Goal: Communication & Community: Answer question/provide support

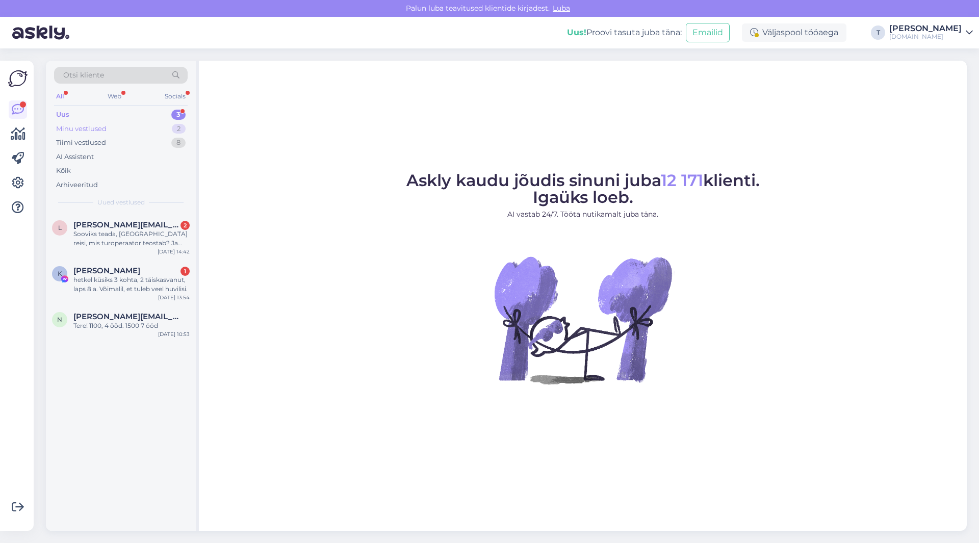
click at [126, 125] on div "Minu vestlused 2" at bounding box center [121, 129] width 134 height 14
click at [130, 116] on div "Uus 1" at bounding box center [121, 115] width 134 height 14
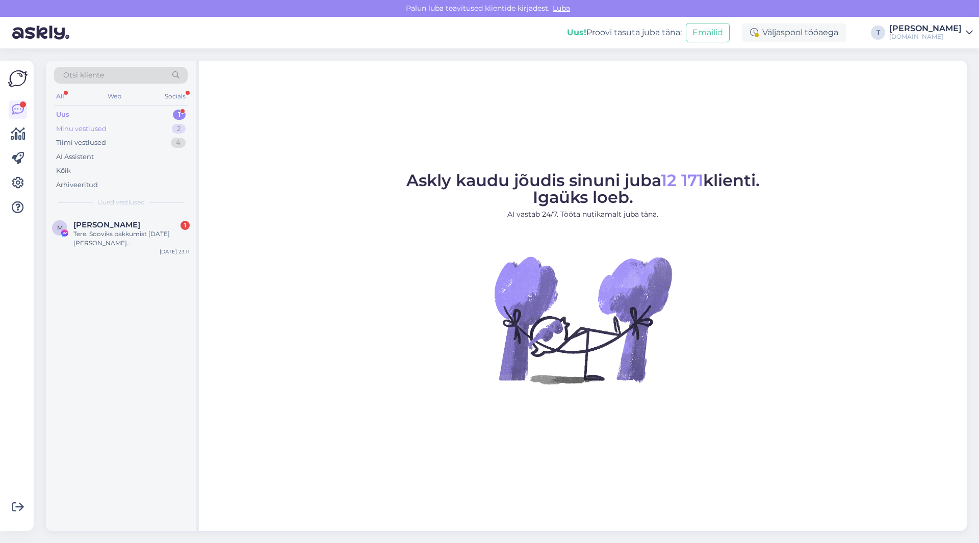
click at [131, 124] on div "Minu vestlused 2" at bounding box center [121, 129] width 134 height 14
click at [134, 236] on div "16.09 Греция без питания 495 на одного [URL][DOMAIN_NAME][DATE]" at bounding box center [131, 239] width 116 height 18
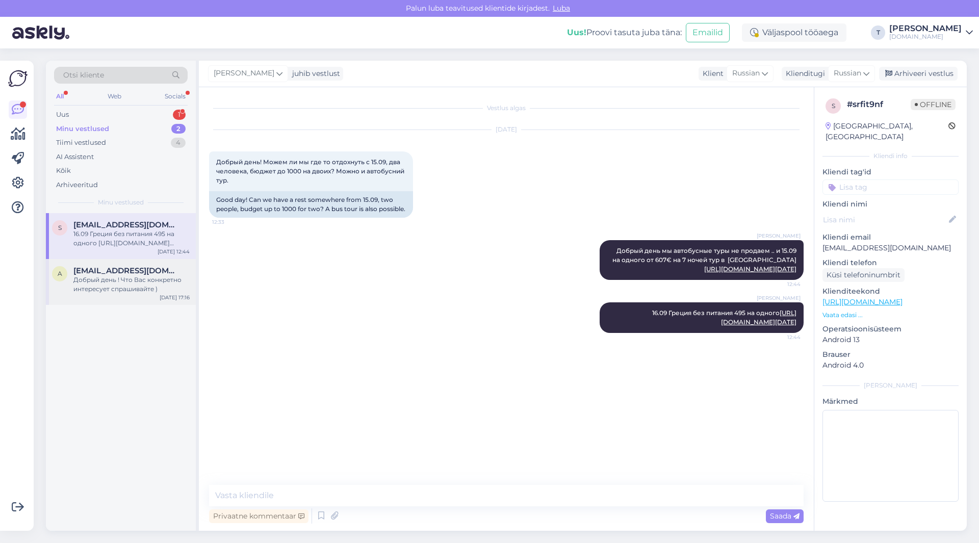
click at [138, 288] on div "Добрый день ! Что Вас конкретно интересует спрашивайте )" at bounding box center [131, 284] width 116 height 18
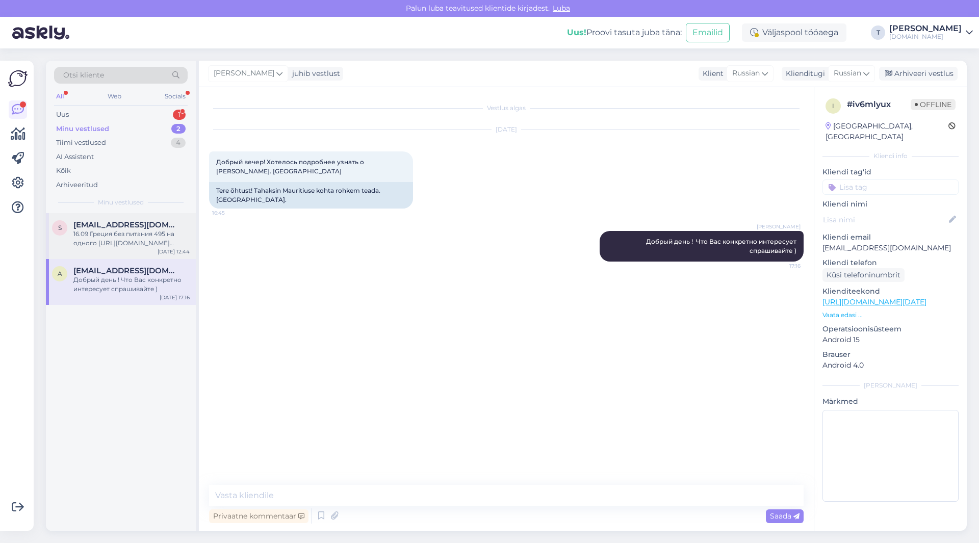
click at [130, 234] on div "16.09 Греция без питания 495 на одного [URL][DOMAIN_NAME][DATE]" at bounding box center [131, 239] width 116 height 18
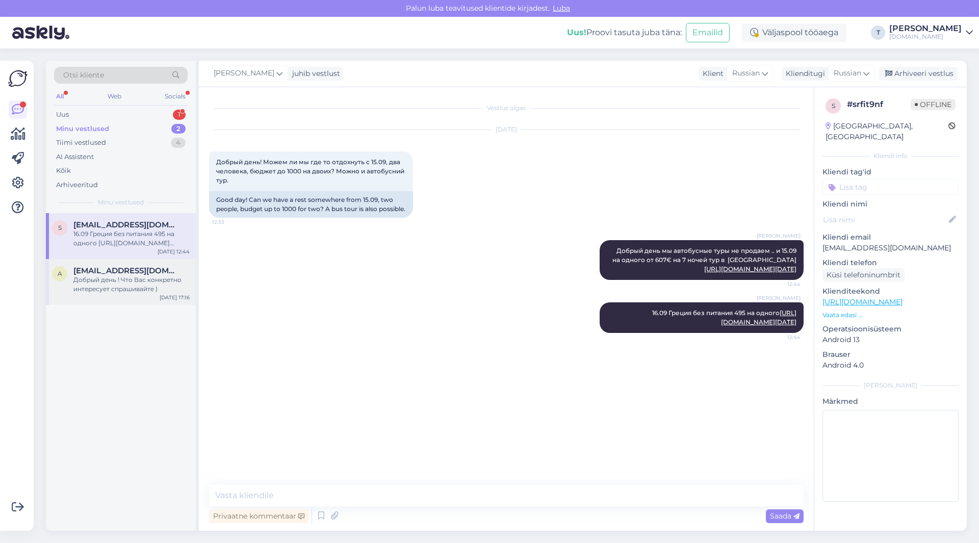
click at [138, 280] on div "Добрый день ! Что Вас конкретно интересует спрашивайте )" at bounding box center [131, 284] width 116 height 18
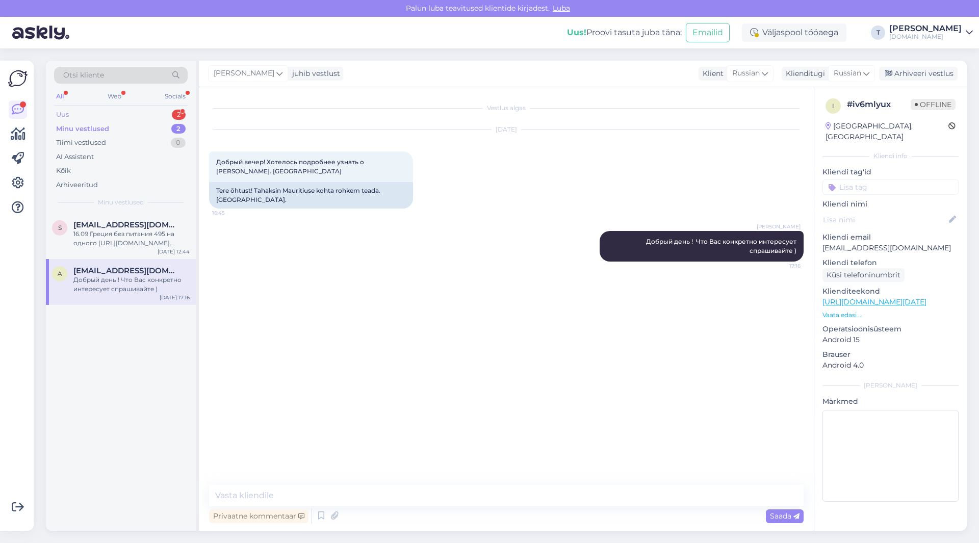
click at [123, 115] on div "Uus 2" at bounding box center [121, 115] width 134 height 14
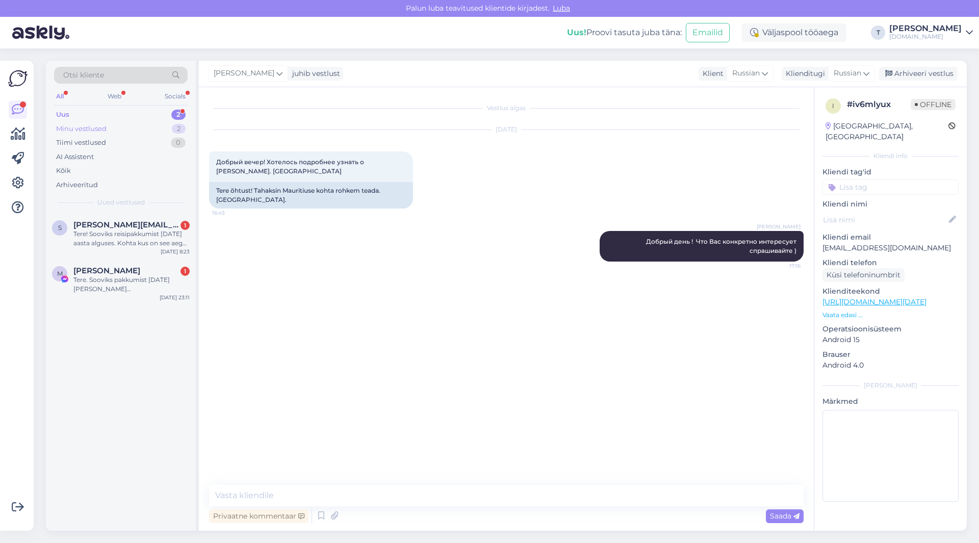
click at [127, 127] on div "Minu vestlused 2" at bounding box center [121, 129] width 134 height 14
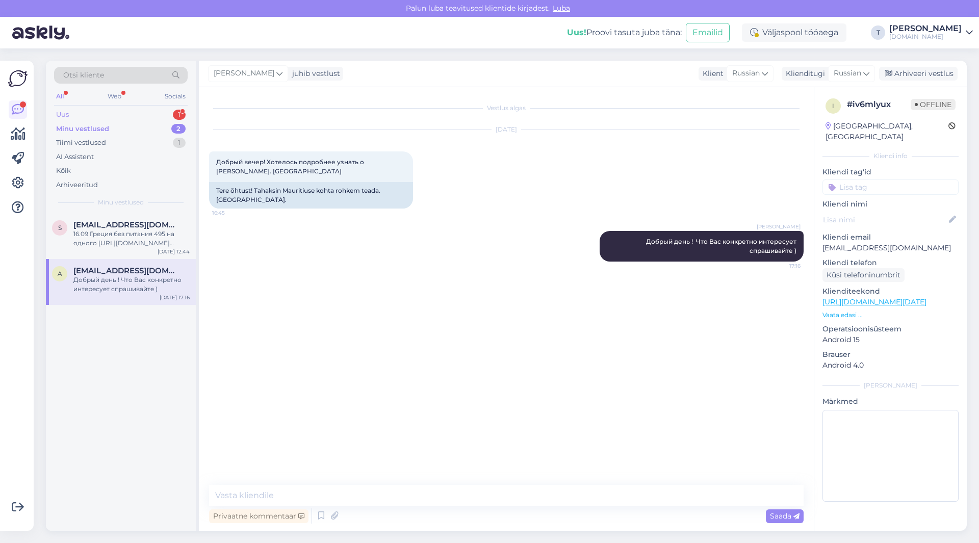
click at [146, 112] on div "Uus 1" at bounding box center [121, 115] width 134 height 14
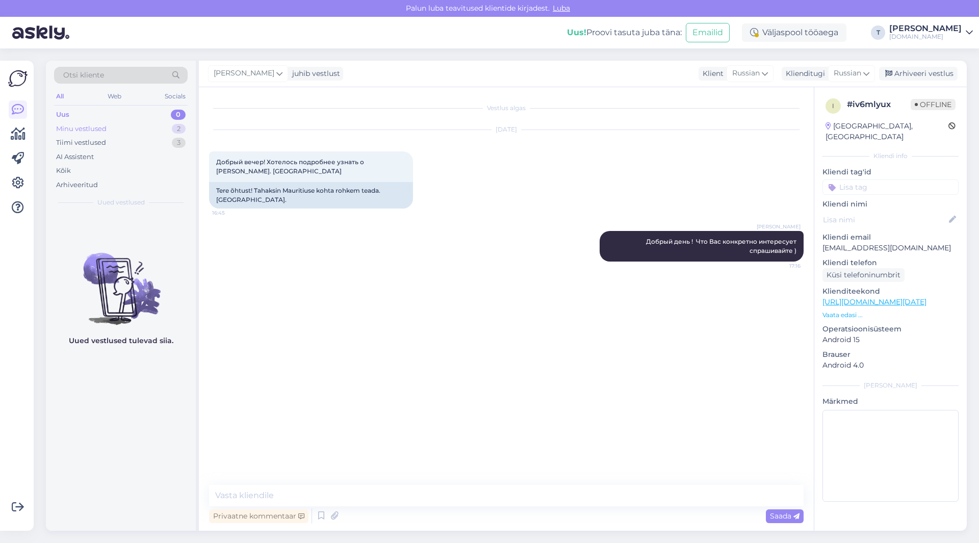
click at [125, 127] on div "Minu vestlused 2" at bounding box center [121, 129] width 134 height 14
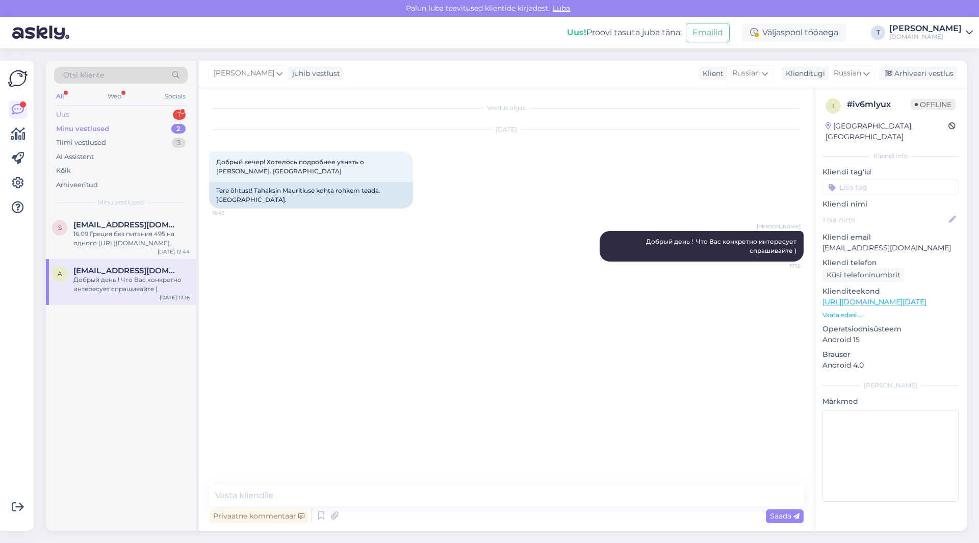
click at [128, 115] on div "Uus 1" at bounding box center [121, 115] width 134 height 14
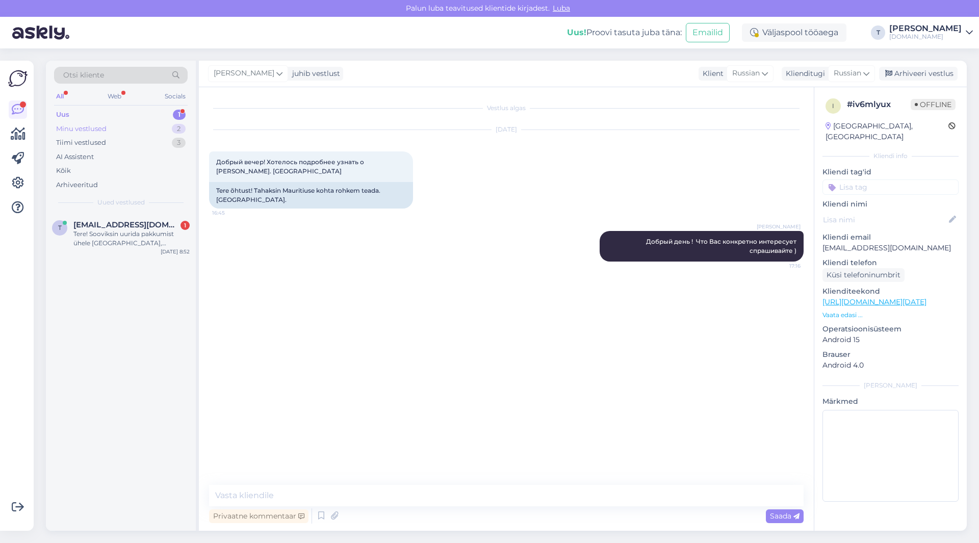
click at [131, 123] on div "Minu vestlused 2" at bounding box center [121, 129] width 134 height 14
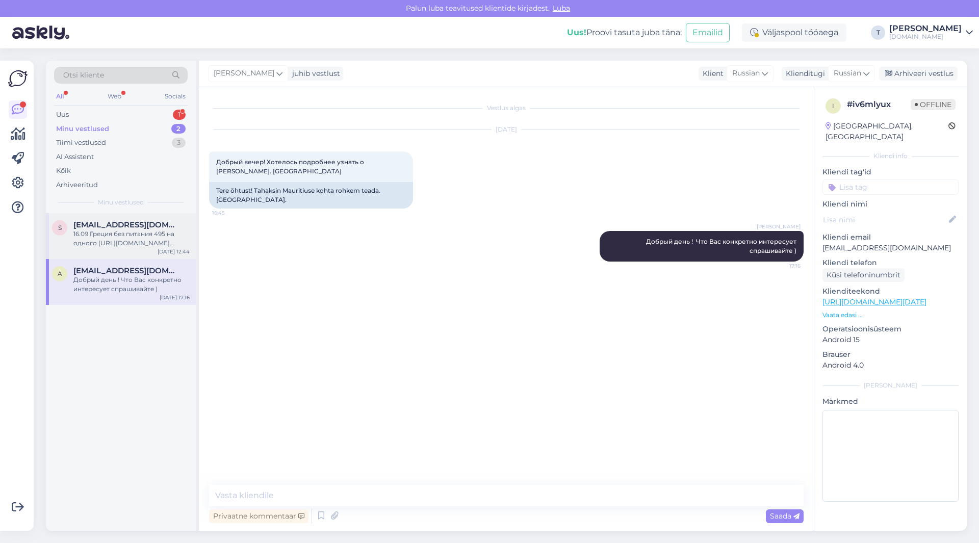
click at [134, 223] on span "[EMAIL_ADDRESS][DOMAIN_NAME]" at bounding box center [126, 224] width 106 height 9
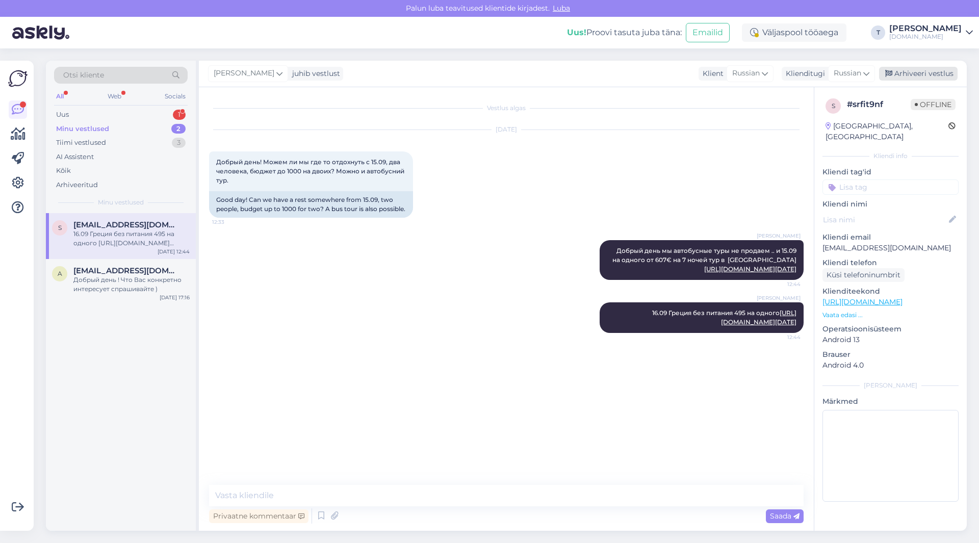
click at [919, 74] on div "Arhiveeri vestlus" at bounding box center [918, 74] width 79 height 14
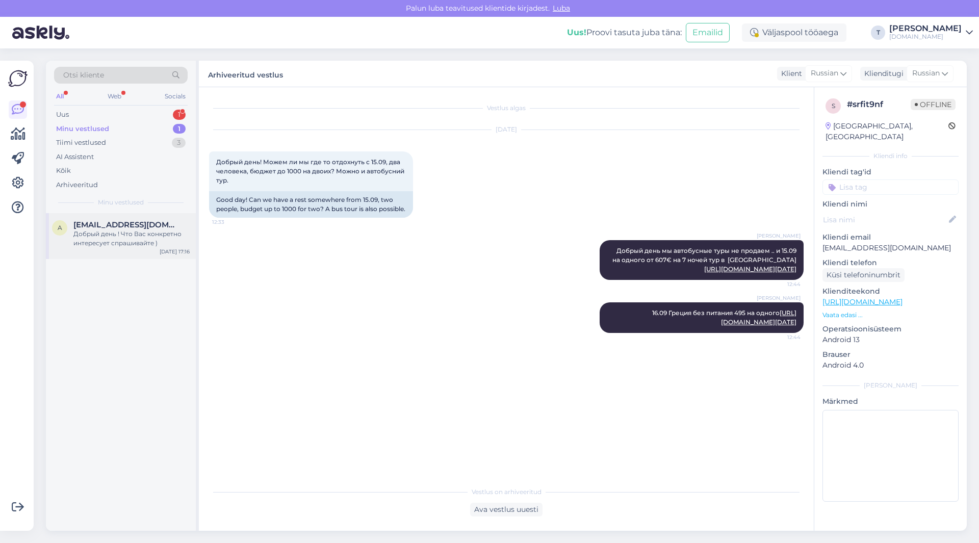
click at [89, 238] on div "Добрый день ! Что Вас конкретно интересует спрашивайте )" at bounding box center [131, 239] width 116 height 18
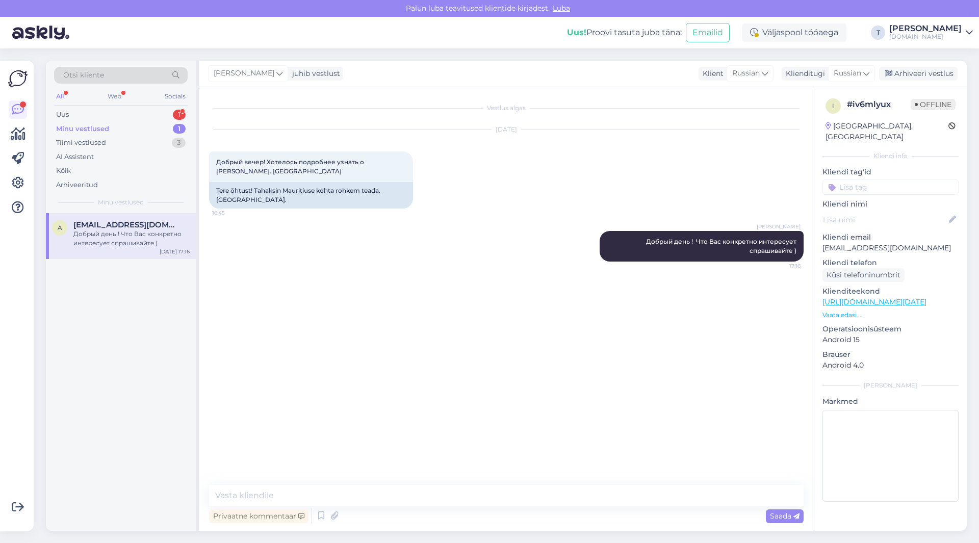
click at [878, 243] on p "[EMAIL_ADDRESS][DOMAIN_NAME]" at bounding box center [891, 248] width 136 height 11
copy p "[EMAIL_ADDRESS][DOMAIN_NAME]"
drag, startPoint x: 248, startPoint y: 172, endPoint x: 207, endPoint y: 156, distance: 44.6
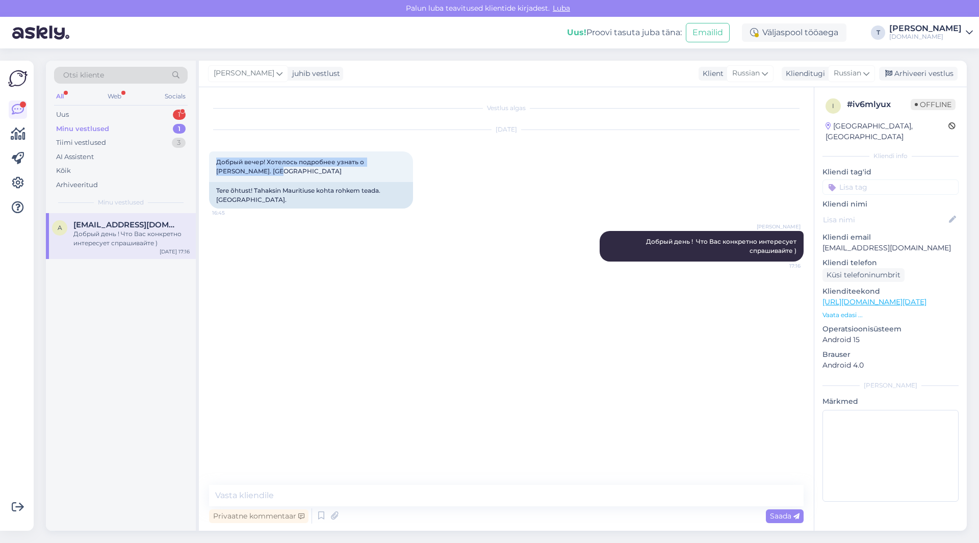
click at [207, 156] on div "Vestlus algas [DATE] Добрый вечер! Хотелось подробнее узнать о [PERSON_NAME]. С…" at bounding box center [506, 309] width 615 height 444
copy span "Добрый вечер! Хотелось подробнее узнать о [PERSON_NAME]. [GEOGRAPHIC_DATA]"
click at [928, 73] on div "Arhiveeri vestlus" at bounding box center [918, 74] width 79 height 14
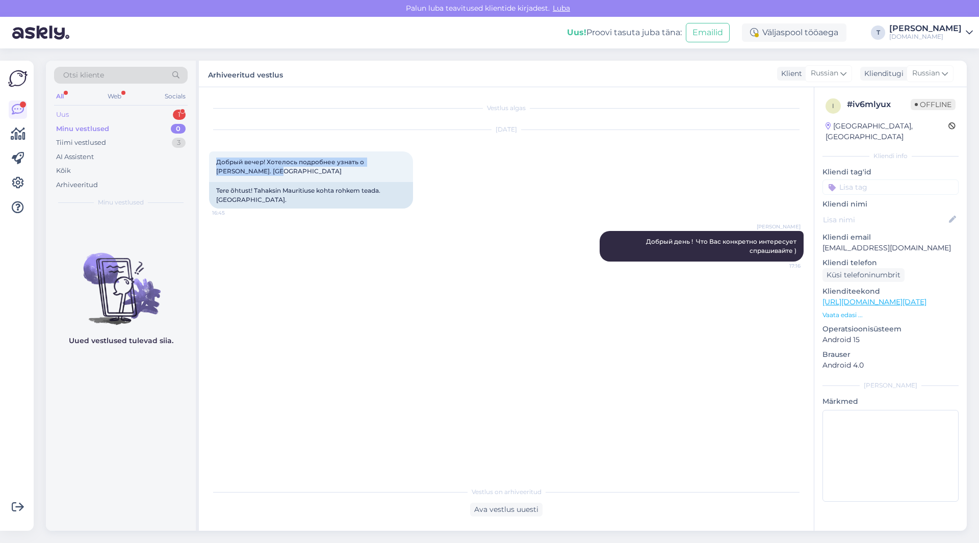
click at [150, 111] on div "Uus 1" at bounding box center [121, 115] width 134 height 14
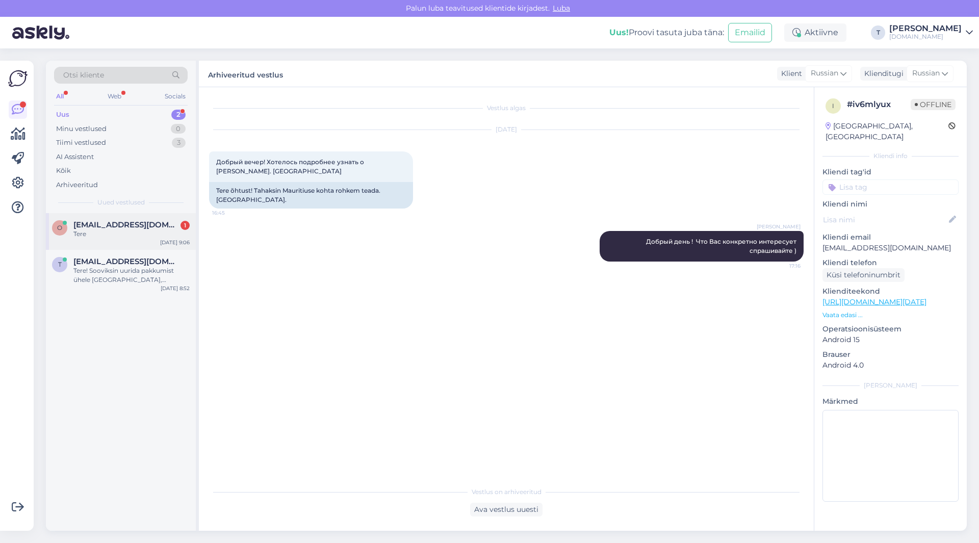
click at [127, 231] on div "Tere" at bounding box center [131, 234] width 116 height 9
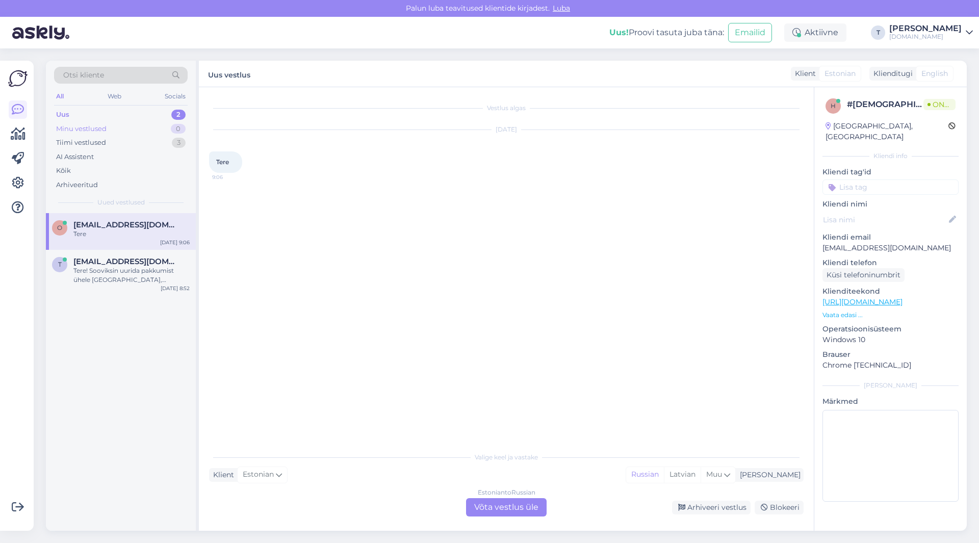
click at [120, 127] on div "Minu vestlused 0" at bounding box center [121, 129] width 134 height 14
